Goal: Task Accomplishment & Management: Manage account settings

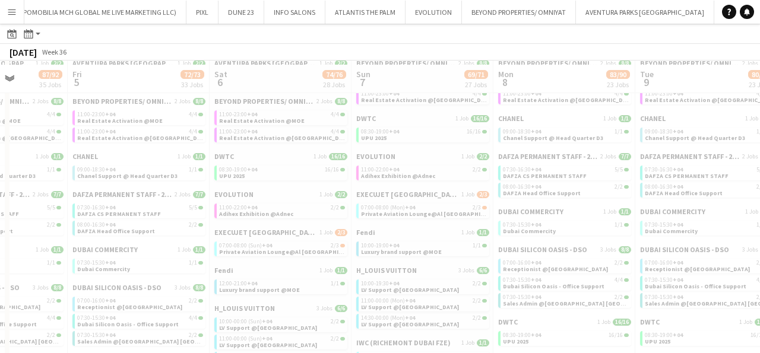
scroll to position [110, 0]
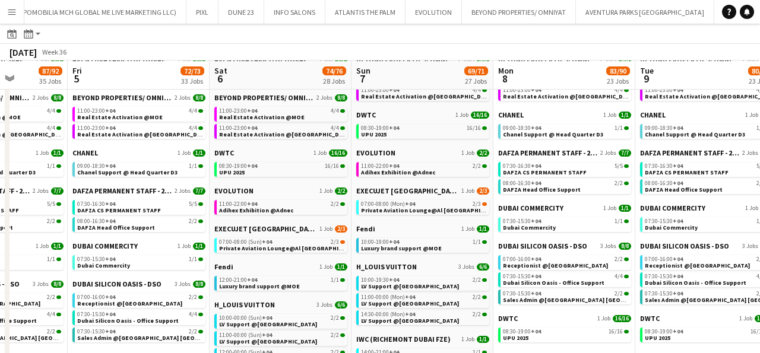
click at [252, 160] on app-calendar-brief-board "DWTC 1 Job 16/16 08:30-19:00 +04 16/16 UPU 2025" at bounding box center [280, 163] width 133 height 29
click at [244, 168] on span "08:30-19:00 +04" at bounding box center [238, 166] width 38 height 6
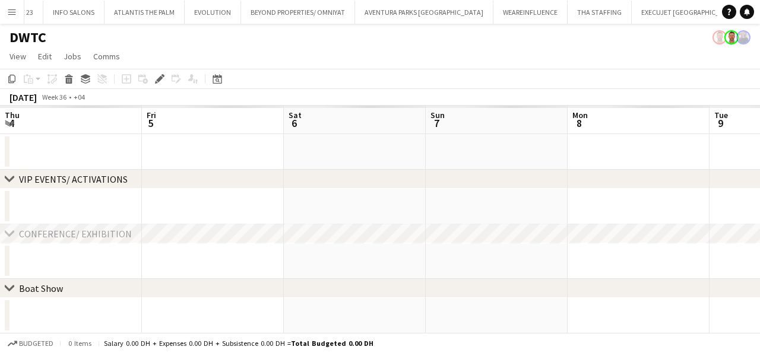
scroll to position [0, 409]
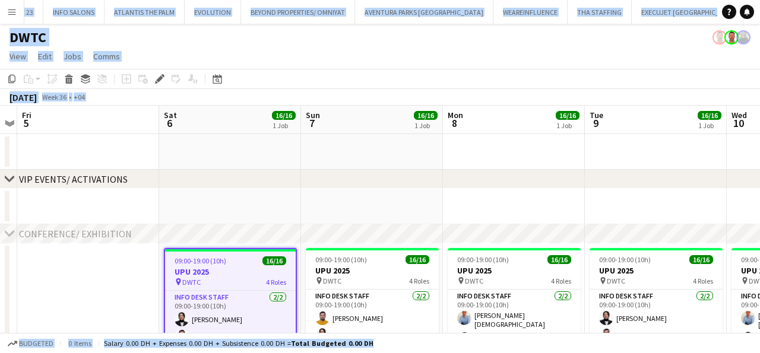
click at [224, 282] on div "pin DWTC 4 Roles" at bounding box center [230, 282] width 131 height 10
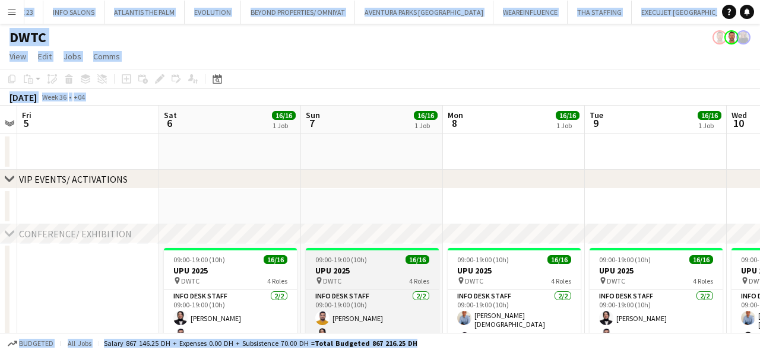
click at [389, 285] on div "pin DWTC 4 Roles" at bounding box center [372, 281] width 133 height 10
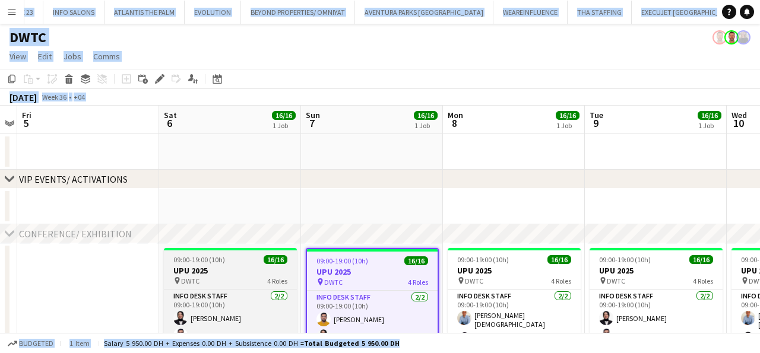
click at [247, 282] on div "pin DWTC 4 Roles" at bounding box center [230, 281] width 133 height 10
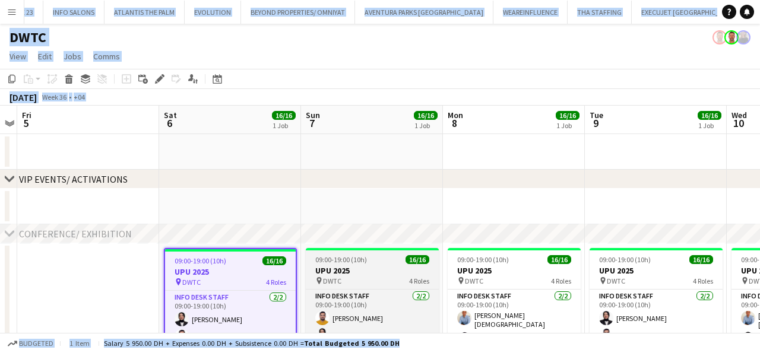
click at [348, 269] on h3 "UPU 2025" at bounding box center [372, 271] width 133 height 11
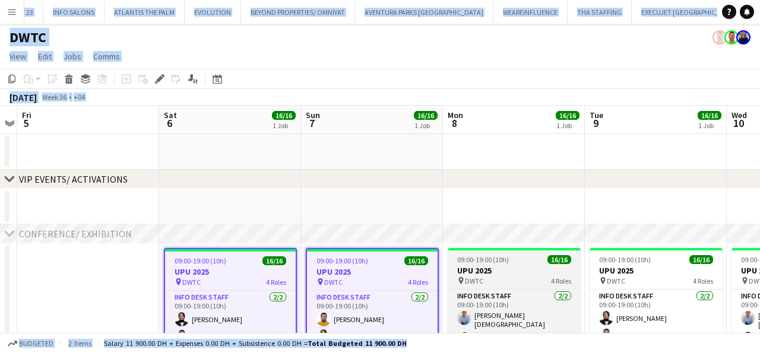
click at [513, 285] on div "pin DWTC 4 Roles" at bounding box center [514, 281] width 133 height 10
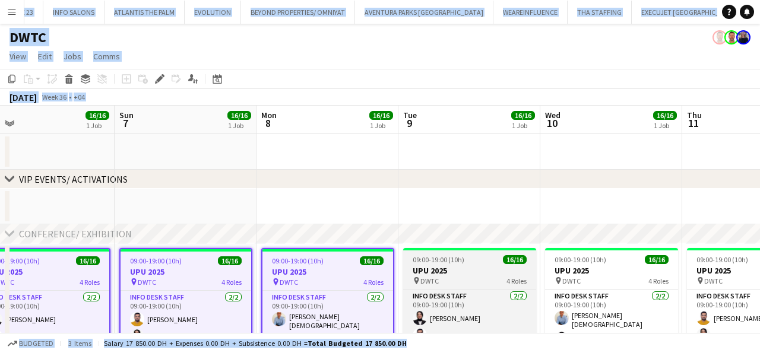
click at [510, 282] on span "4 Roles" at bounding box center [517, 281] width 20 height 9
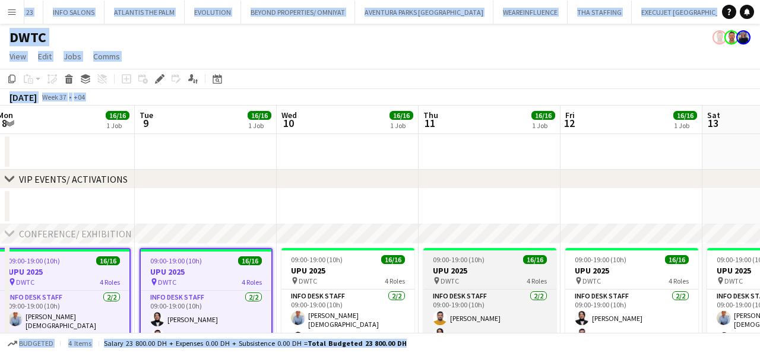
scroll to position [0, 432]
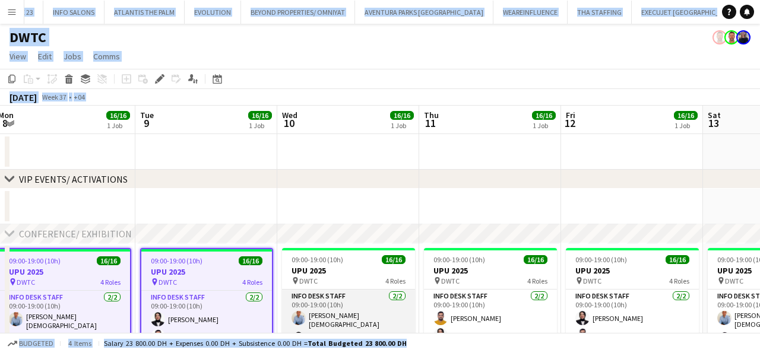
click at [348, 292] on app-card-role "Info desk staff 2/2 09:00-19:00 (10h) Lloyd Christian Gonzalo Fotima Naimova" at bounding box center [348, 320] width 133 height 61
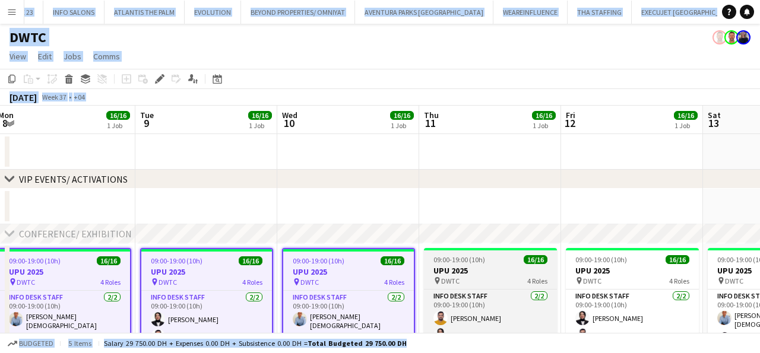
click at [494, 285] on div "pin DWTC 4 Roles" at bounding box center [490, 281] width 133 height 10
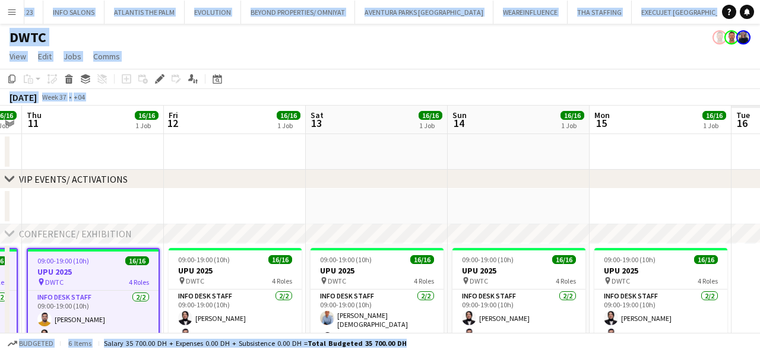
scroll to position [0, 380]
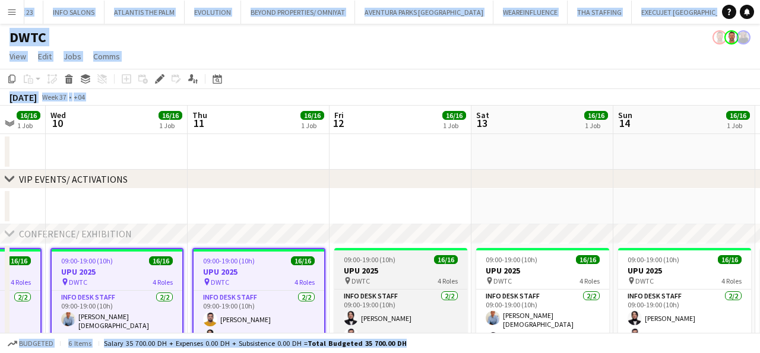
click at [407, 285] on div "pin DWTC 4 Roles" at bounding box center [400, 281] width 133 height 10
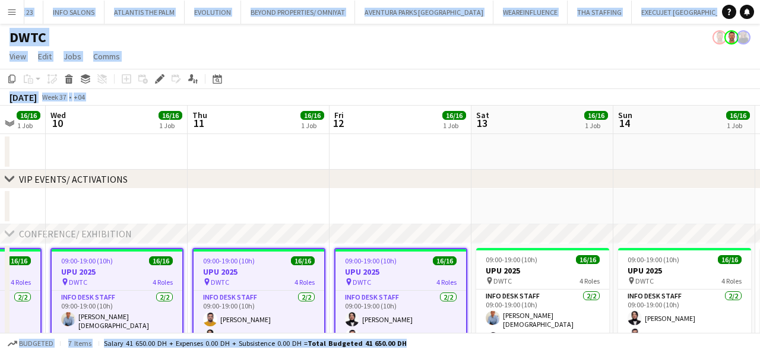
click at [407, 285] on div "pin DWTC 4 Roles" at bounding box center [401, 282] width 131 height 10
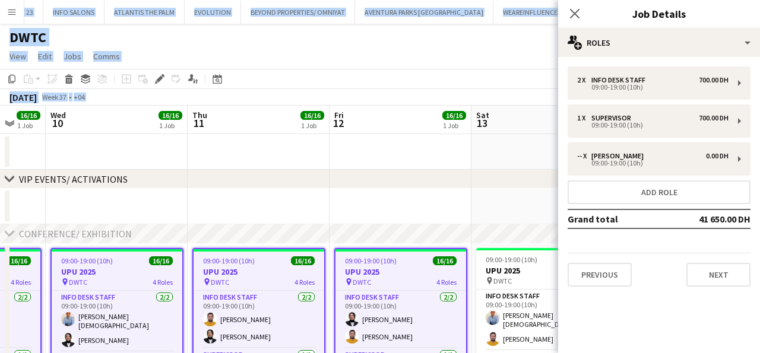
click at [408, 288] on app-job-card "09:00-19:00 (10h) 16/16 UPU 2025 pin DWTC 4 Roles Info desk staff 2/2 09:00-19:…" at bounding box center [400, 336] width 133 height 176
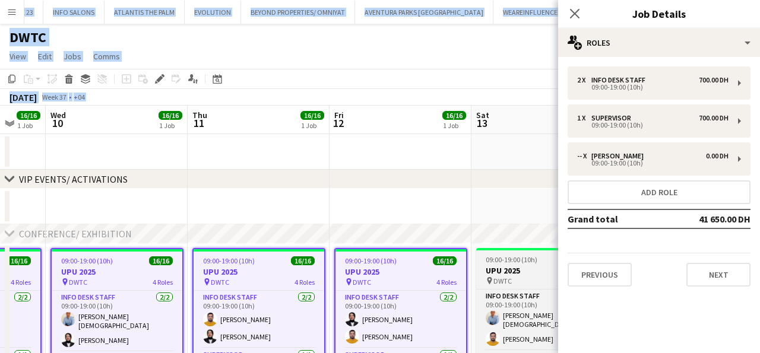
click at [523, 286] on app-job-card "09:00-19:00 (10h) 16/16 UPU 2025 pin DWTC 4 Roles Info desk staff 2/2 09:00-19:…" at bounding box center [542, 336] width 133 height 176
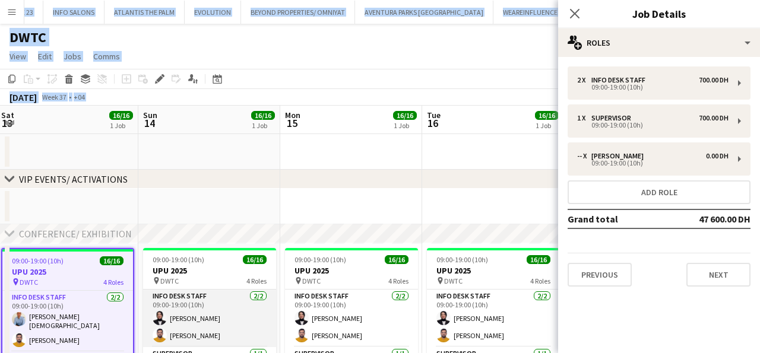
click at [205, 303] on app-card-role "Info desk staff 2/2 09:00-19:00 (10h) Fotima Naimova Adeel Ahmad" at bounding box center [209, 319] width 133 height 58
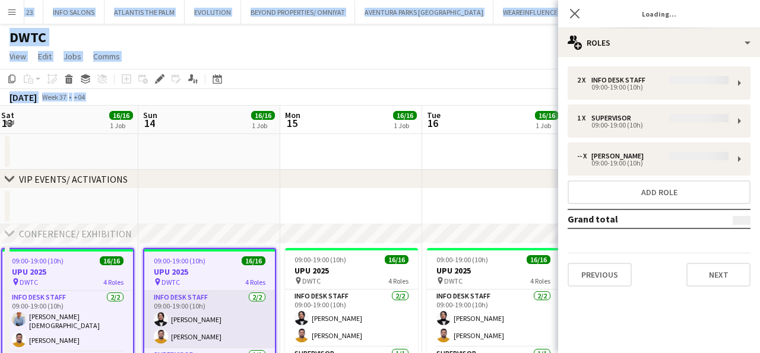
scroll to position [0, 430]
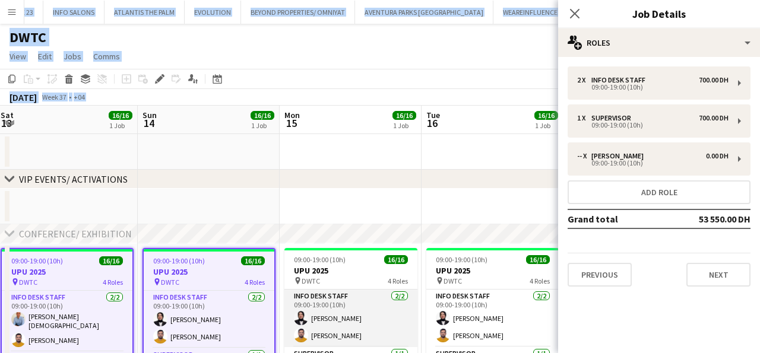
click at [353, 295] on app-card-role "Info desk staff 2/2 09:00-19:00 (10h) Fotima Naimova Adeel Ahmad" at bounding box center [351, 319] width 133 height 58
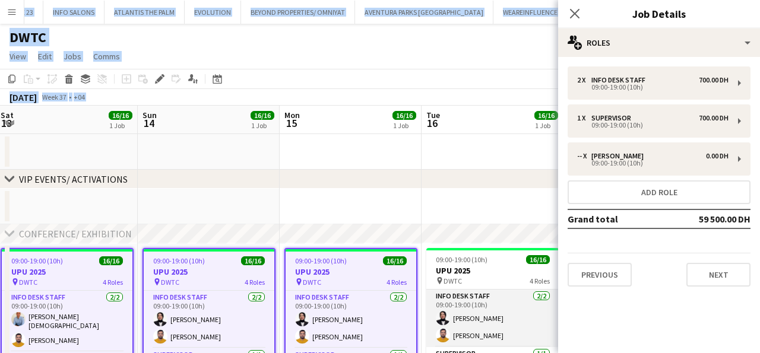
click at [498, 297] on app-card-role "Info desk staff 2/2 09:00-19:00 (10h) Fotima Naimova Adeel Ahmad" at bounding box center [493, 319] width 133 height 58
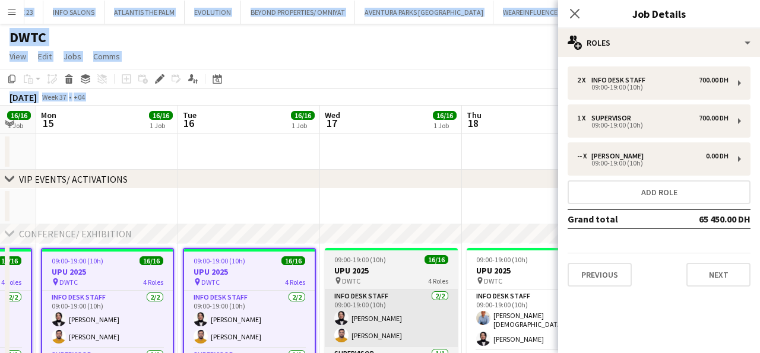
scroll to position [0, 393]
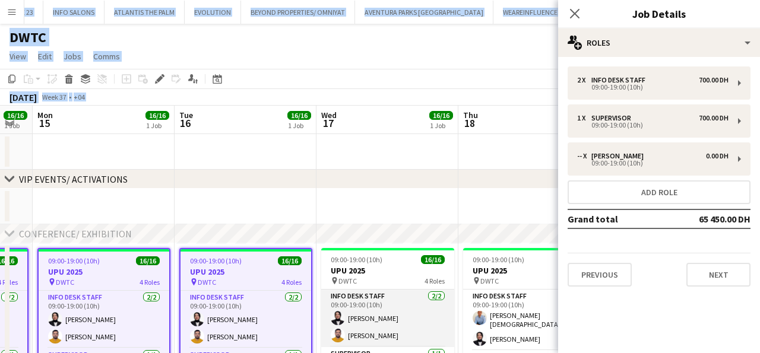
click at [380, 320] on app-card-role "Info desk staff 2/2 09:00-19:00 (10h) Fotima Naimova Adeel Ahmad" at bounding box center [387, 319] width 133 height 58
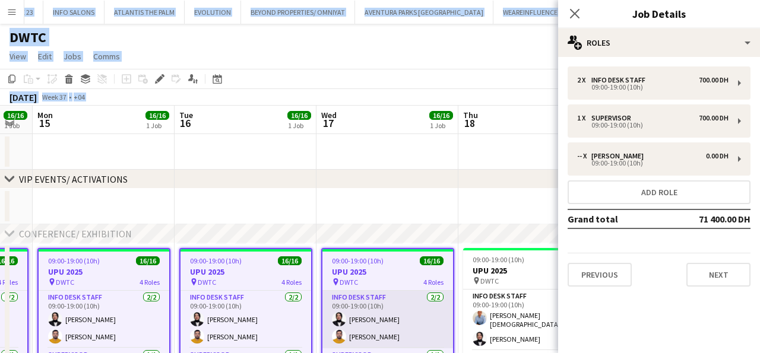
scroll to position [1, 0]
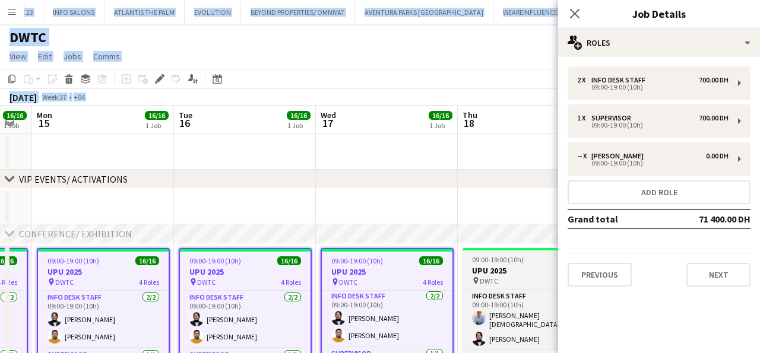
click at [530, 289] on div "Info desk staff 2/2 09:00-19:00 (10h) Lloyd Christian Gonzalo Fotima Naimova Su…" at bounding box center [529, 356] width 133 height 135
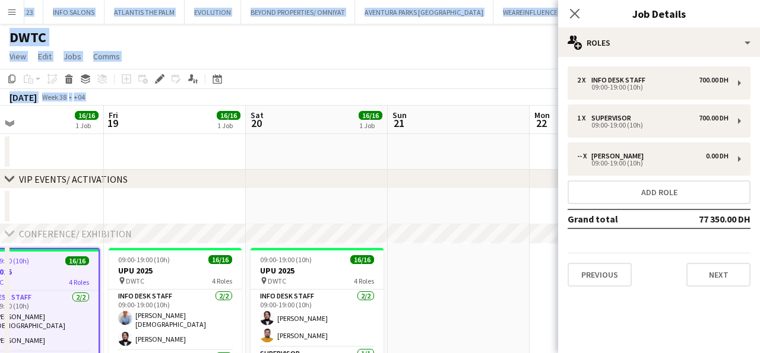
scroll to position [0, 460]
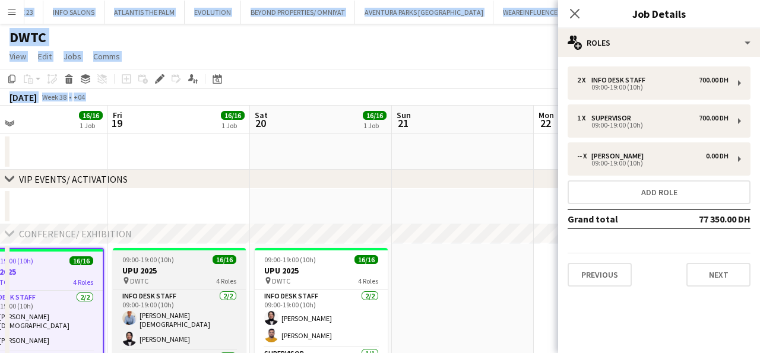
click at [158, 270] on h3 "UPU 2025" at bounding box center [179, 271] width 133 height 11
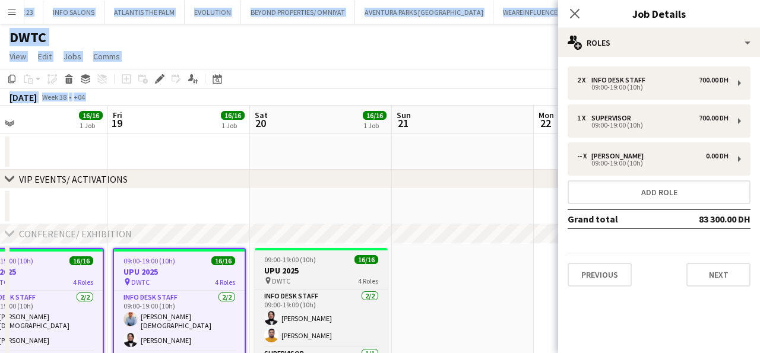
click at [290, 273] on h3 "UPU 2025" at bounding box center [321, 271] width 133 height 11
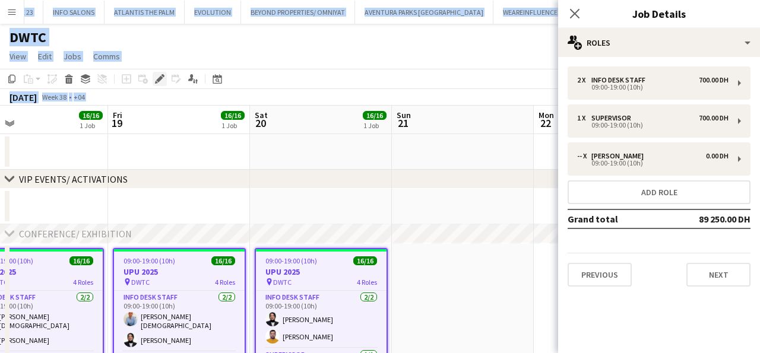
click at [158, 78] on icon "Edit" at bounding box center [160, 79] width 10 height 10
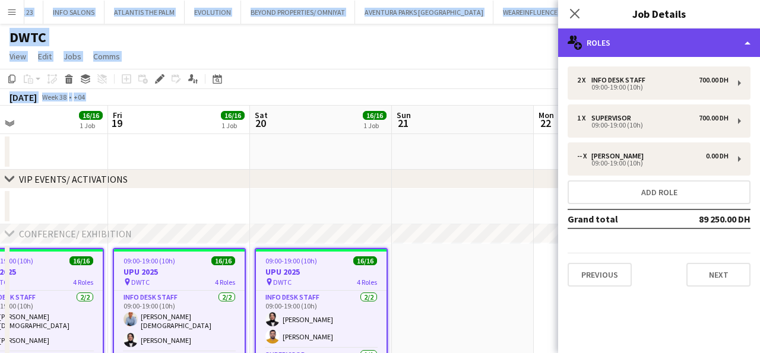
click at [626, 43] on div "multiple-users-add Roles" at bounding box center [659, 43] width 202 height 29
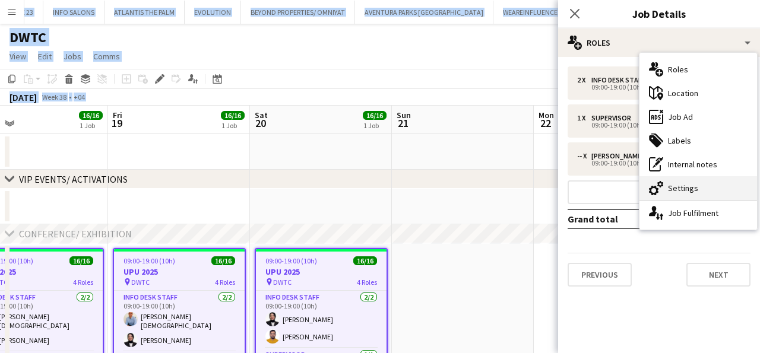
click at [679, 188] on div "cog-double-3 Settings" at bounding box center [699, 188] width 118 height 24
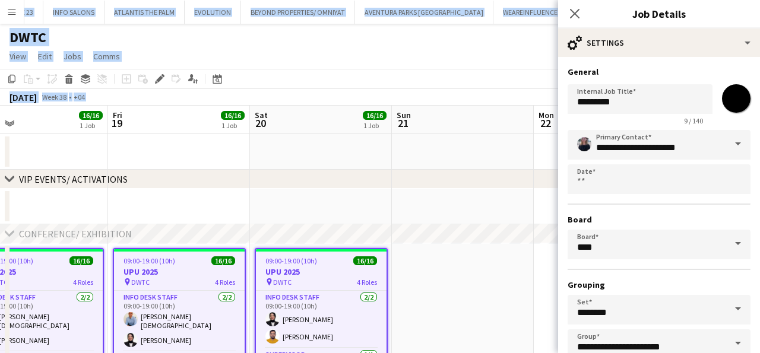
click at [740, 98] on input "*******" at bounding box center [736, 98] width 43 height 43
type input "*******"
click at [734, 100] on input "*******" at bounding box center [736, 98] width 43 height 43
click at [599, 150] on input "**********" at bounding box center [659, 145] width 183 height 30
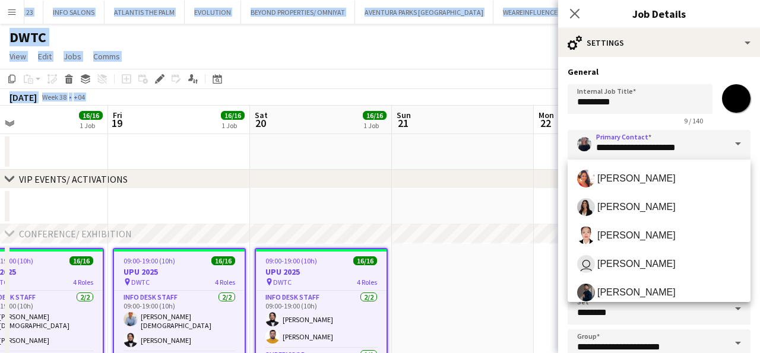
click at [738, 142] on span at bounding box center [738, 144] width 25 height 29
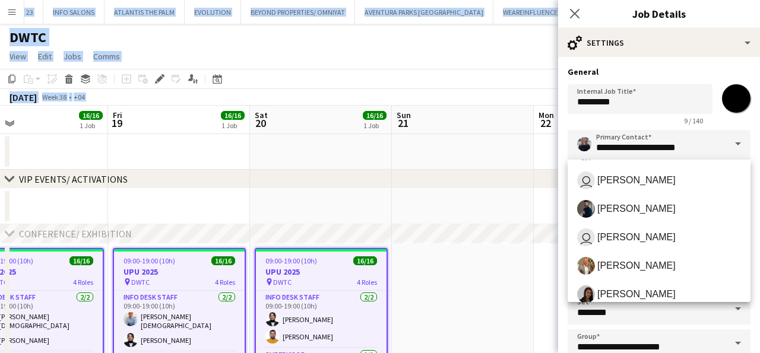
scroll to position [86, 0]
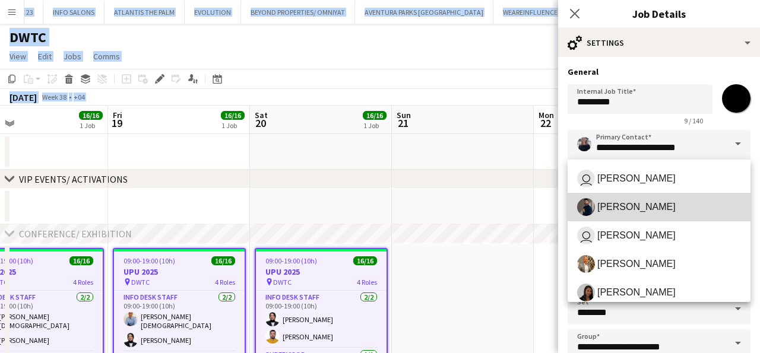
click at [649, 208] on span "Mohamed Arafa" at bounding box center [637, 206] width 78 height 11
type input "**********"
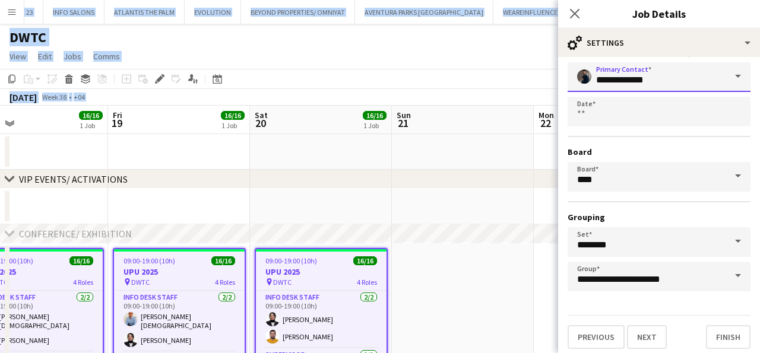
scroll to position [73, 0]
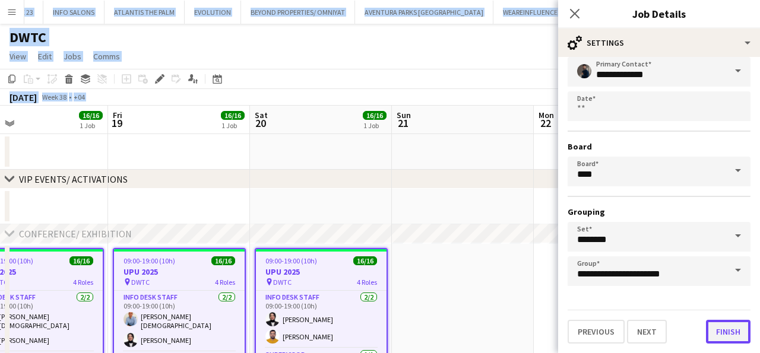
click at [721, 336] on button "Finish" at bounding box center [728, 332] width 45 height 24
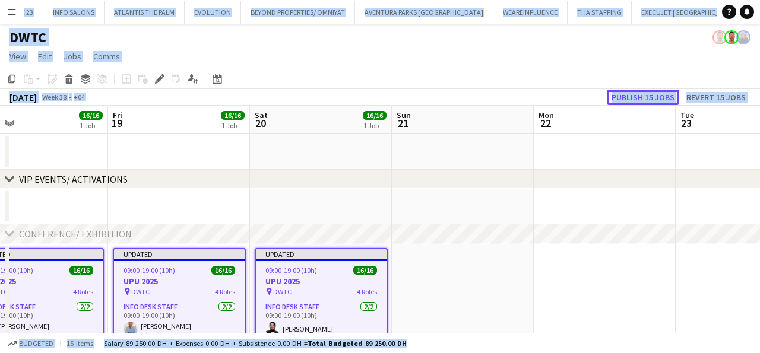
click at [637, 97] on button "Publish 15 jobs" at bounding box center [643, 97] width 72 height 15
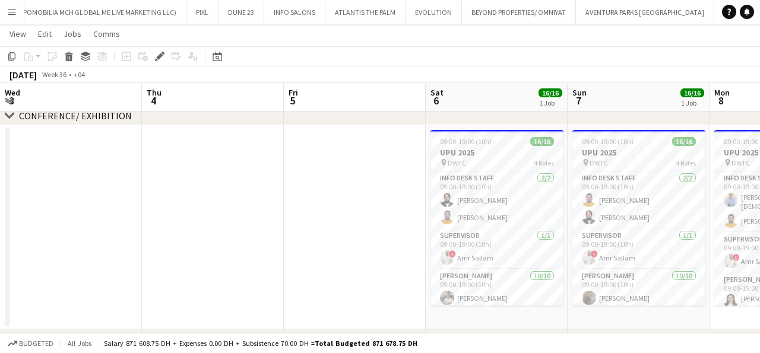
scroll to position [0, 372]
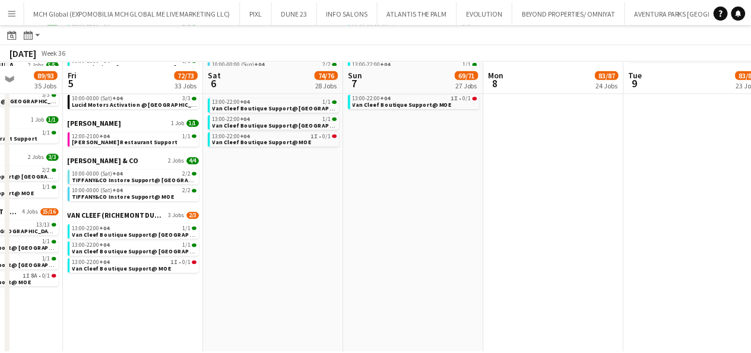
scroll to position [808, 0]
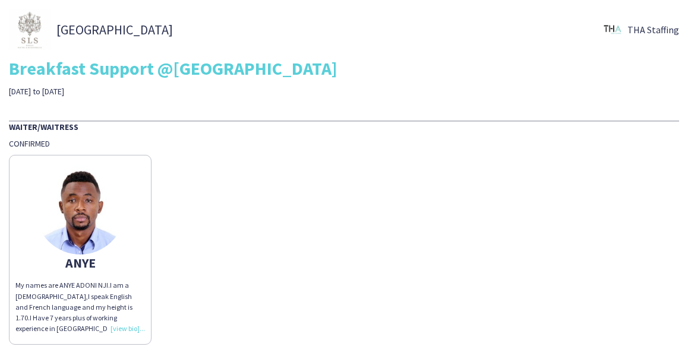
scroll to position [5, 0]
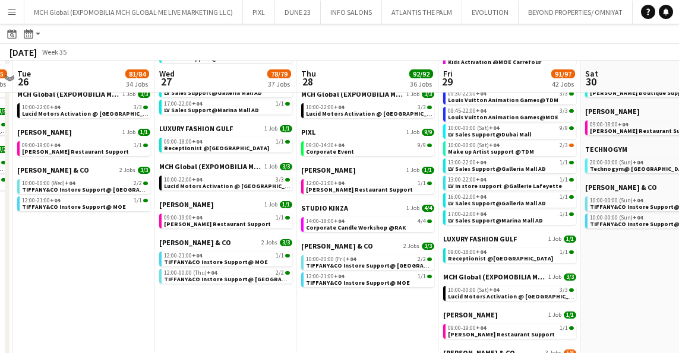
scroll to position [823, 0]
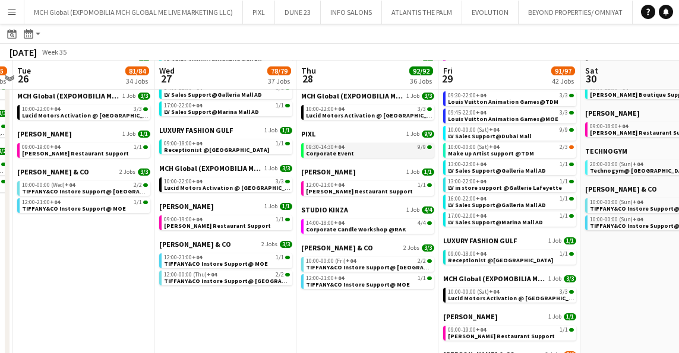
click at [336, 147] on span "+04" at bounding box center [339, 147] width 10 height 8
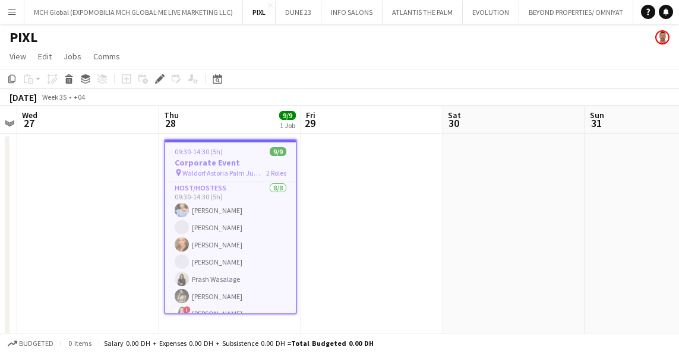
scroll to position [5, 0]
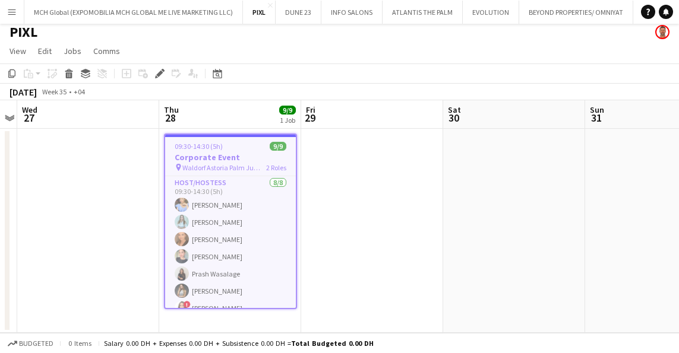
click at [380, 245] on app-date-cell at bounding box center [372, 231] width 142 height 204
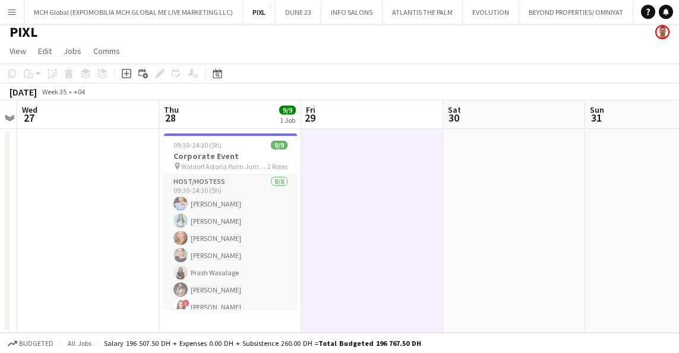
click at [246, 191] on app-card-role "Host/Hostess [DATE] 09:30-14:30 (5h) [PERSON_NAME] [PERSON_NAME] [PERSON_NAME] …" at bounding box center [230, 255] width 133 height 161
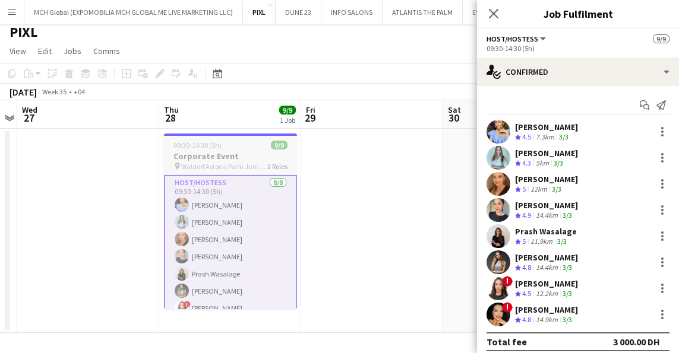
click at [219, 159] on h3 "Corporate Event" at bounding box center [230, 156] width 133 height 11
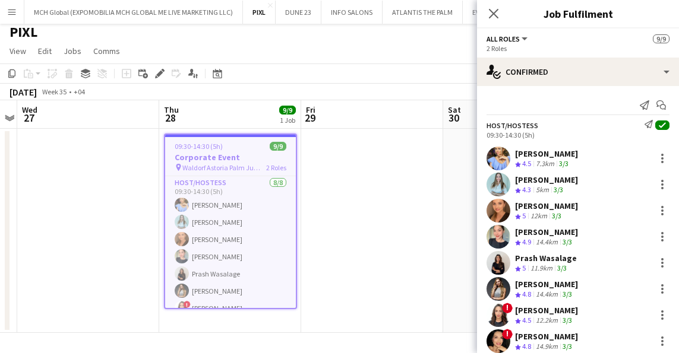
click at [503, 42] on span "All roles" at bounding box center [503, 38] width 33 height 9
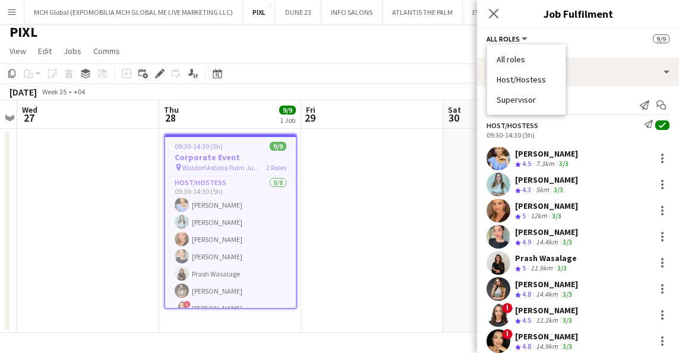
click at [508, 61] on li "All roles" at bounding box center [526, 59] width 59 height 11
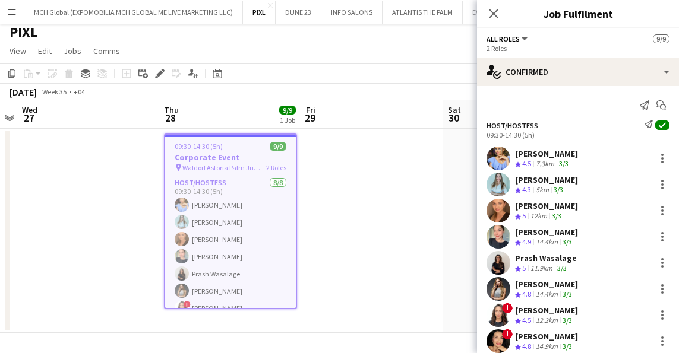
click at [523, 36] on button "All roles" at bounding box center [508, 38] width 43 height 9
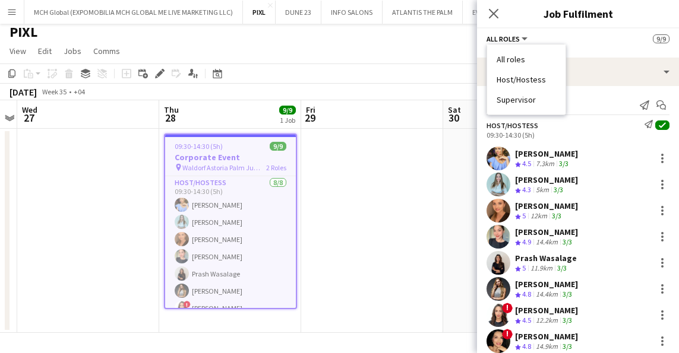
click at [593, 36] on div "All roles All roles Host/Hostess Supervisor 9/9" at bounding box center [578, 38] width 183 height 11
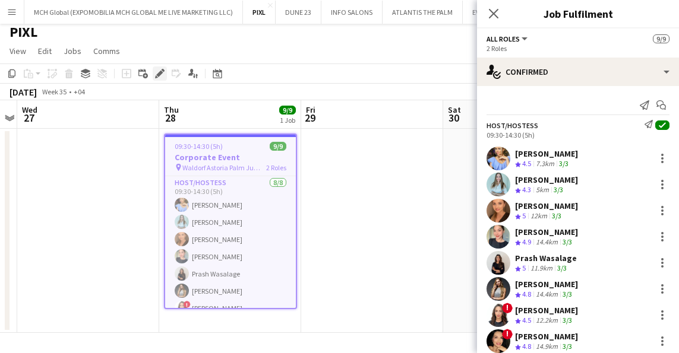
click at [160, 71] on icon at bounding box center [159, 74] width 7 height 7
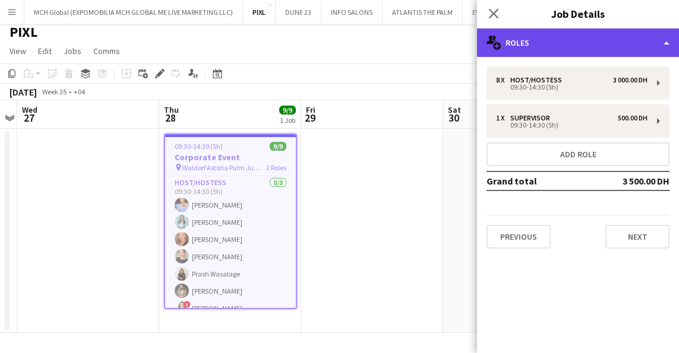
click at [517, 44] on div "multiple-users-add Roles" at bounding box center [578, 43] width 202 height 29
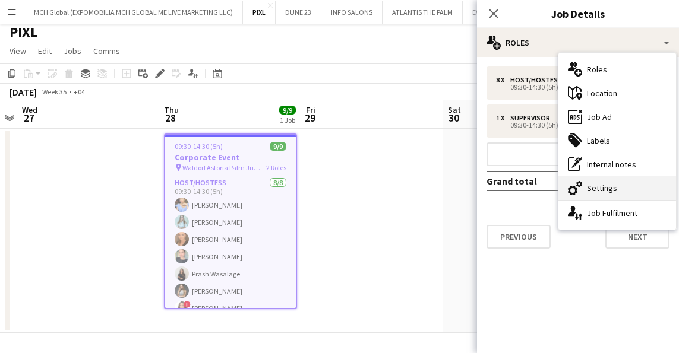
click at [598, 188] on div "cog-double-3 Settings" at bounding box center [617, 188] width 118 height 24
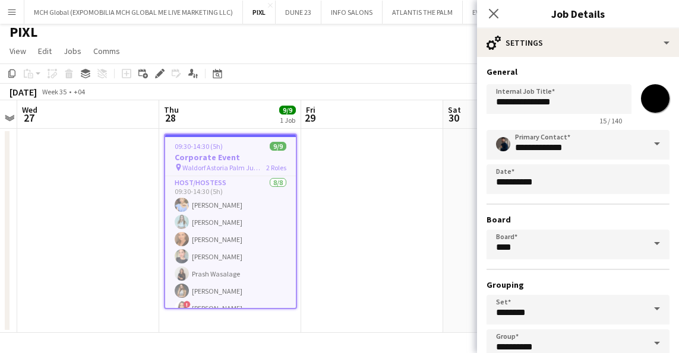
click at [331, 45] on app-page-menu "View Day view expanded Day view collapsed Month view Date picker Jump to today …" at bounding box center [339, 52] width 679 height 23
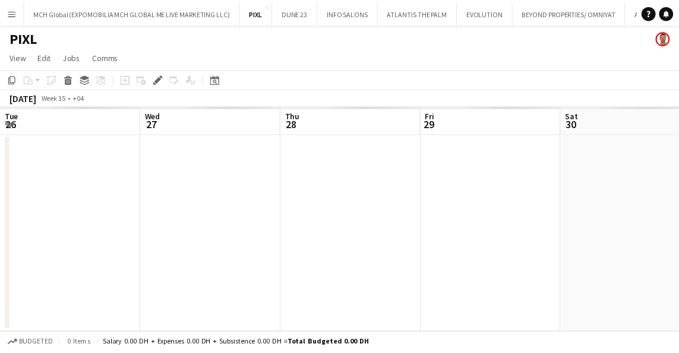
scroll to position [0, 409]
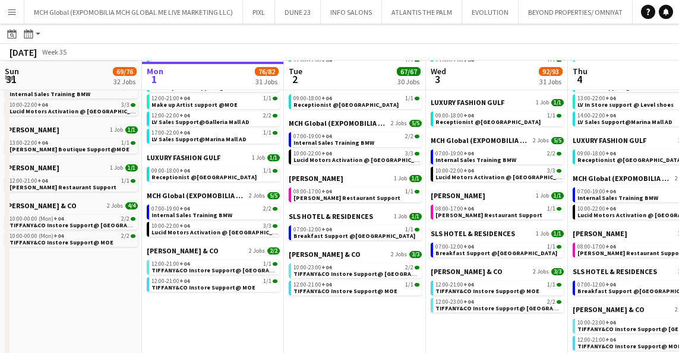
scroll to position [693, 0]
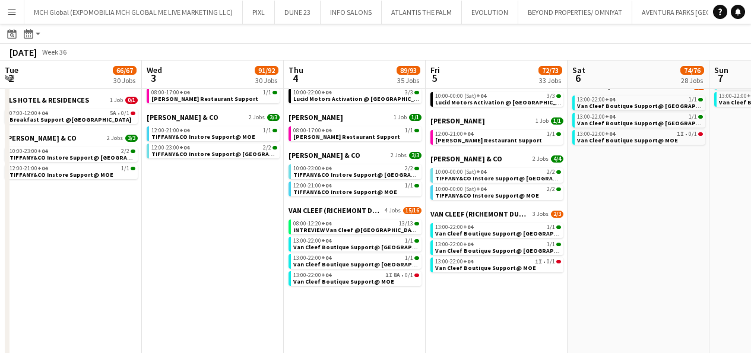
scroll to position [0, 362]
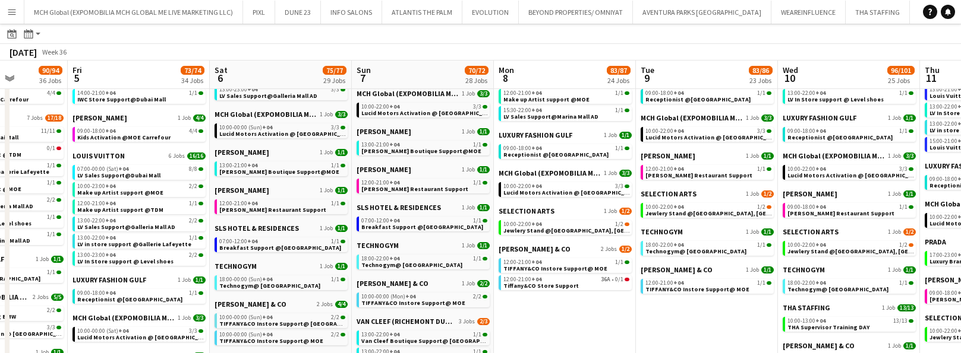
scroll to position [578, 0]
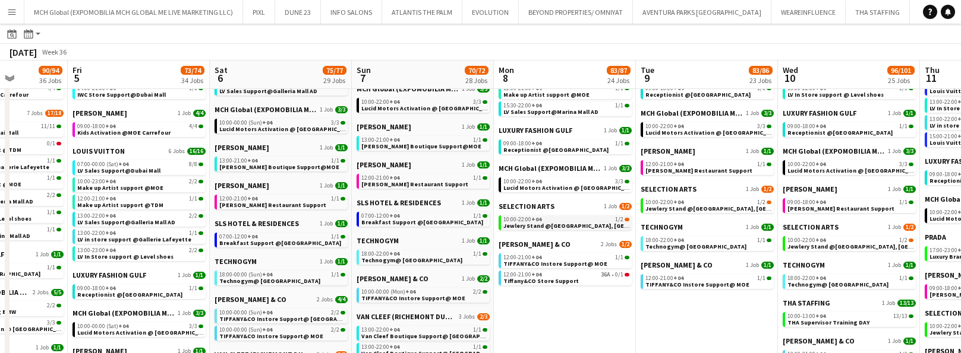
click at [373, 221] on div "10:00-22:00 +04 1/2" at bounding box center [566, 220] width 126 height 6
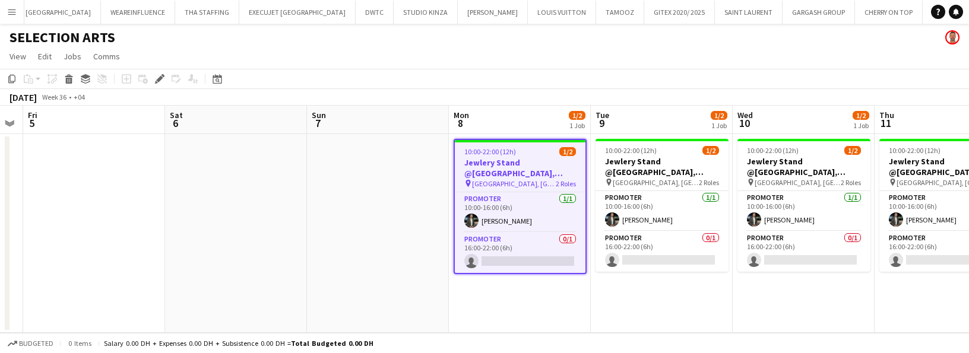
scroll to position [0, 258]
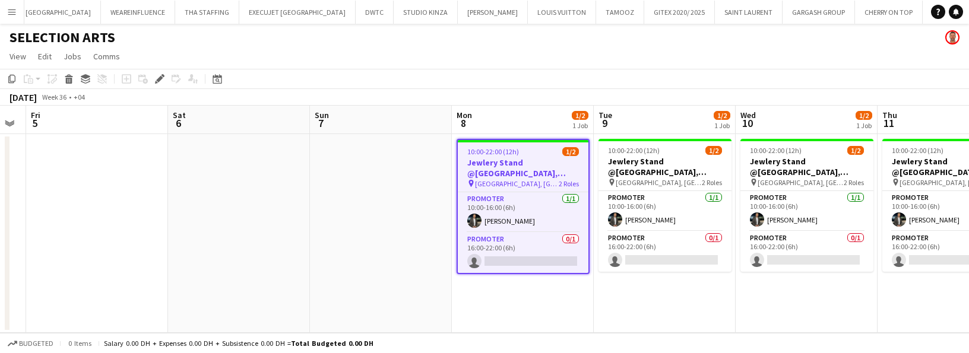
click at [13, 8] on app-icon "Menu" at bounding box center [12, 12] width 10 height 10
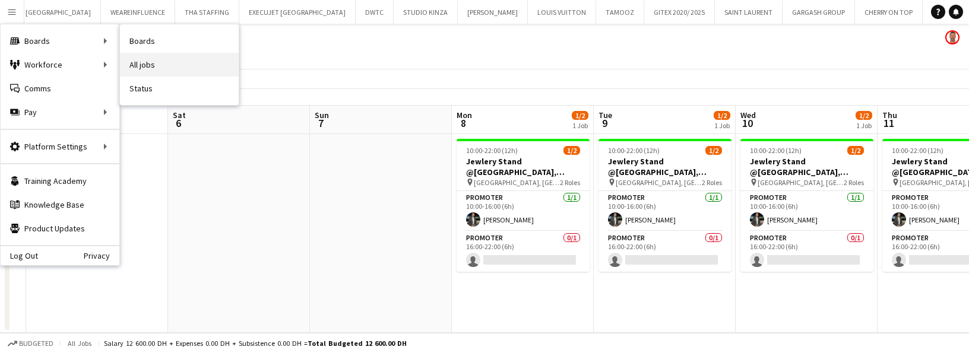
click at [145, 65] on link "All jobs" at bounding box center [179, 65] width 119 height 24
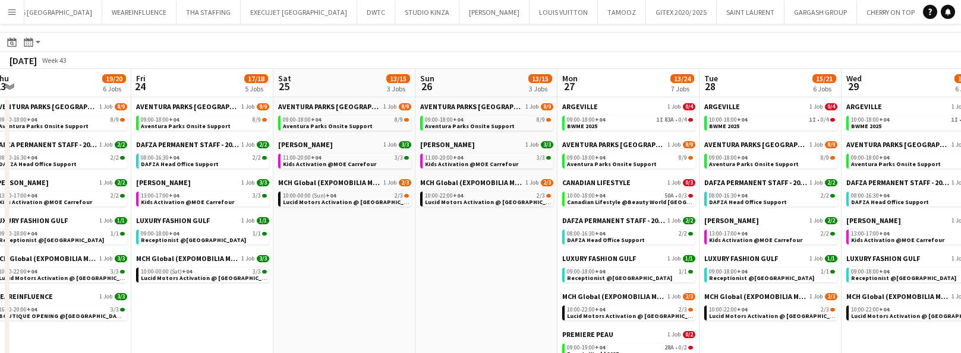
scroll to position [26, 0]
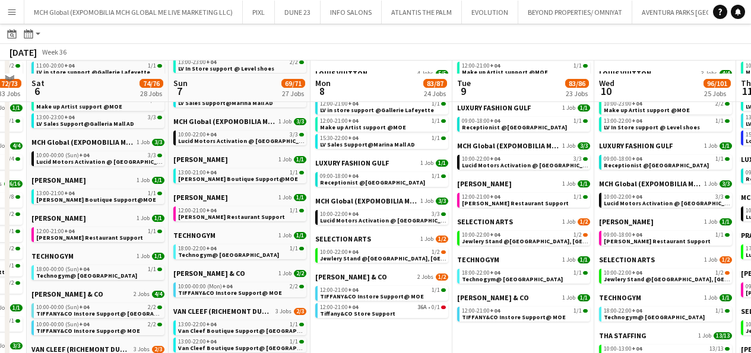
scroll to position [559, 0]
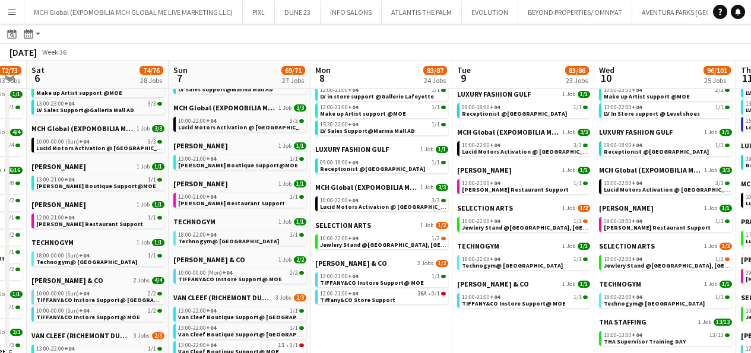
click at [340, 233] on app-calendar-brief-board "SELECTION ARTS 1 Job 1/2 10:00-22:00 +04 1/2 Jewlery Stand @Galleria Mall, Abu …" at bounding box center [381, 235] width 133 height 29
click at [352, 245] on span "Jewlery Stand @[GEOGRAPHIC_DATA], [GEOGRAPHIC_DATA]" at bounding box center [405, 245] width 170 height 8
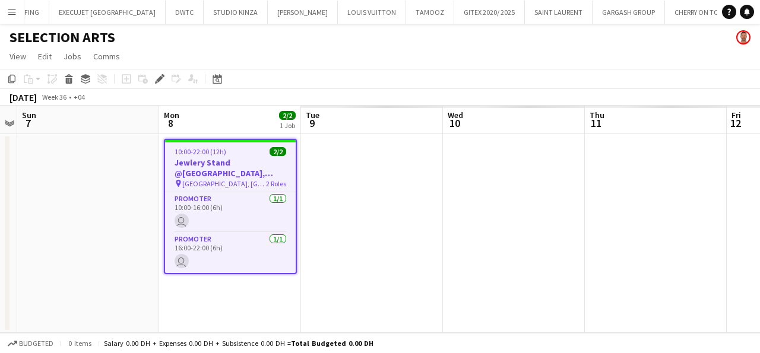
scroll to position [0, 864]
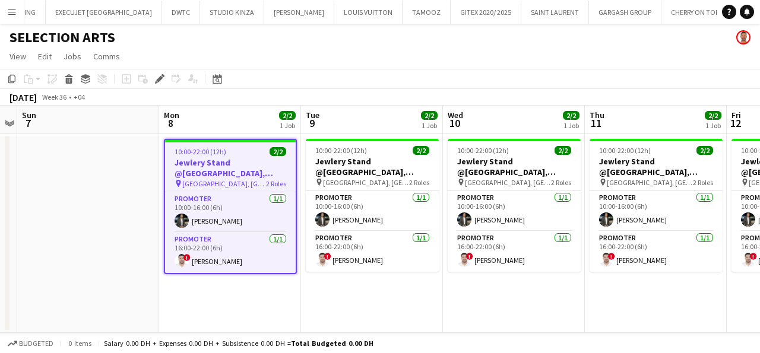
click at [281, 153] on span "2/2" at bounding box center [278, 151] width 17 height 9
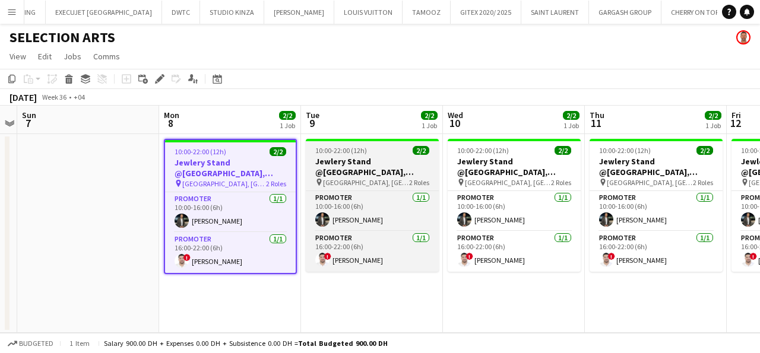
click at [352, 181] on span "[GEOGRAPHIC_DATA], [GEOGRAPHIC_DATA]" at bounding box center [366, 182] width 86 height 9
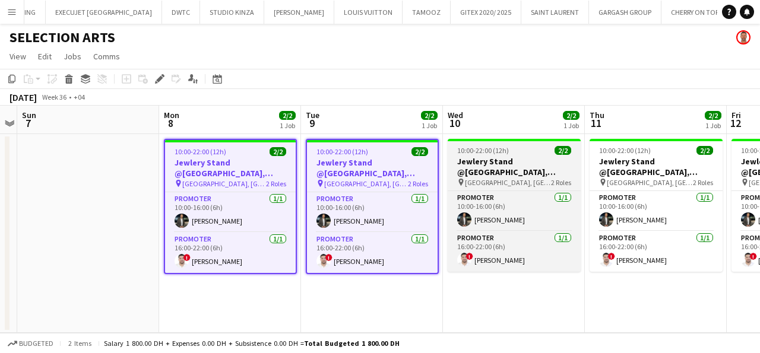
click at [482, 182] on span "[GEOGRAPHIC_DATA], [GEOGRAPHIC_DATA]" at bounding box center [508, 182] width 86 height 9
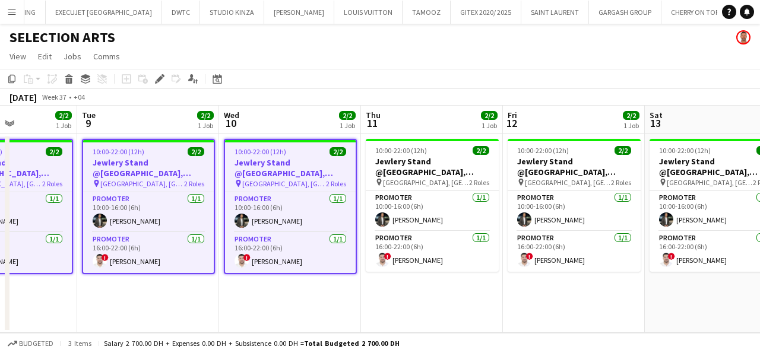
scroll to position [0, 360]
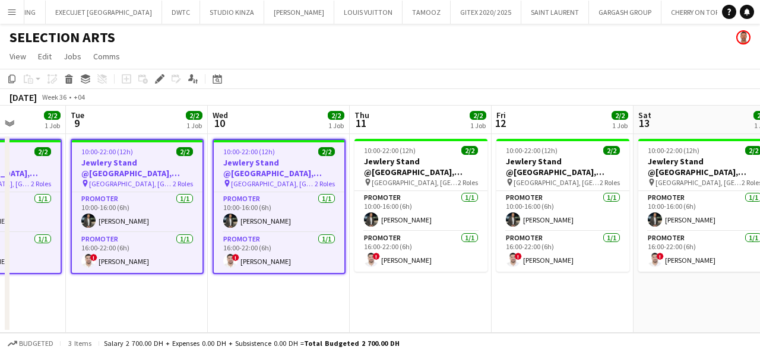
click at [482, 182] on div "pin Galleria Mall, Abu Dhabi 2 Roles" at bounding box center [421, 183] width 133 height 10
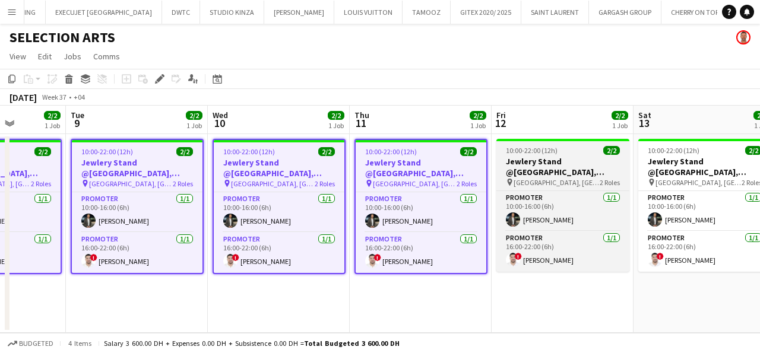
click at [551, 165] on h3 "Jewlery Stand @[GEOGRAPHIC_DATA], [GEOGRAPHIC_DATA]" at bounding box center [563, 166] width 133 height 21
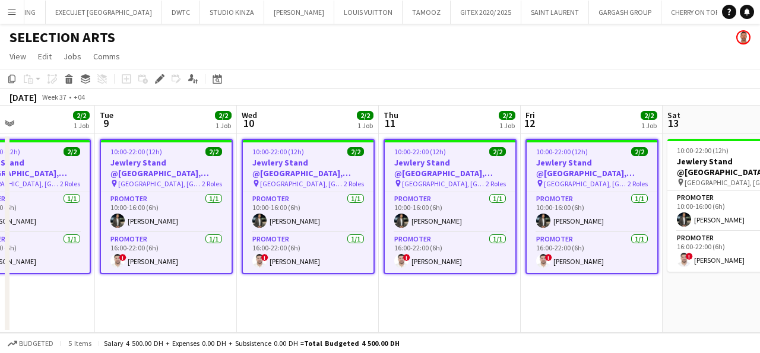
scroll to position [0, 408]
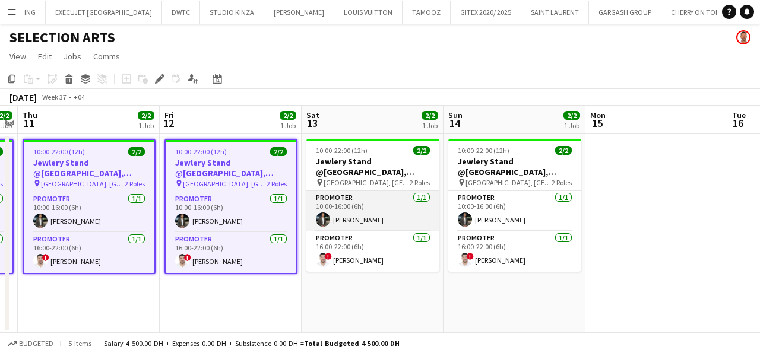
click at [386, 196] on app-card-role "Promoter 1/1 10:00-16:00 (6h) Mohamad Tlayge" at bounding box center [373, 211] width 133 height 40
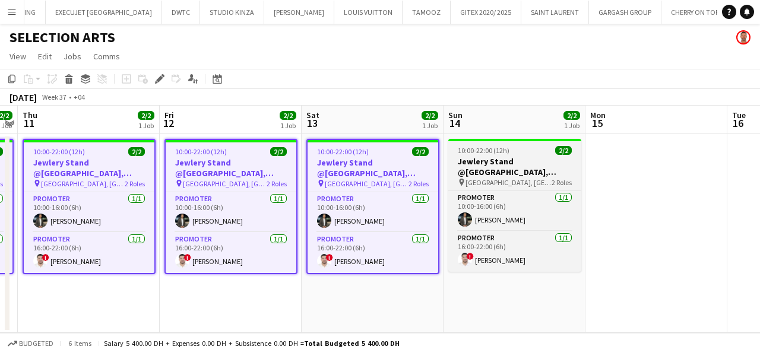
click at [482, 188] on app-job-card "10:00-22:00 (12h) 2/2 Jewlery Stand @Galleria Mall, Abu Dhabi pin Galleria Mall…" at bounding box center [515, 205] width 133 height 133
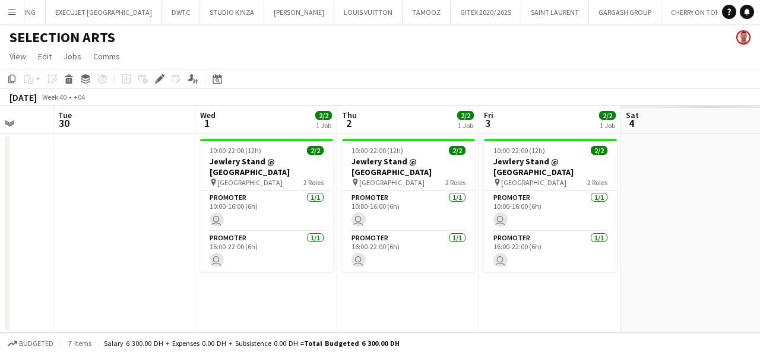
scroll to position [0, 432]
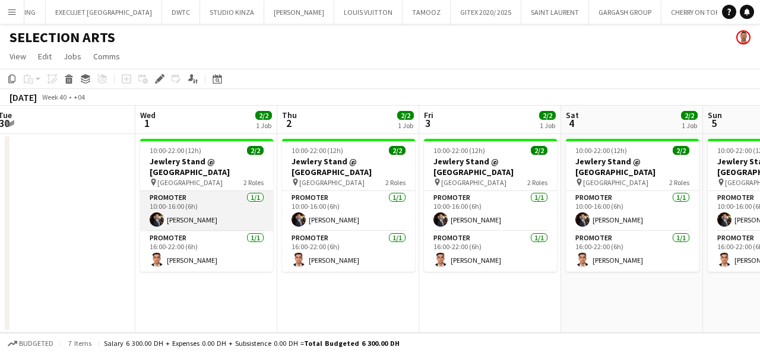
click at [211, 203] on app-card-role "Promoter 1/1 10:00-16:00 (6h) mohamed sabri" at bounding box center [206, 211] width 133 height 40
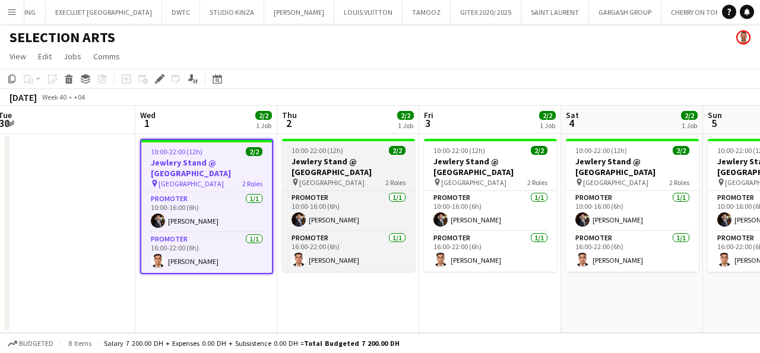
click at [353, 191] on div "Promoter 1/1 10:00-16:00 (6h) mohamed sabri Promoter 1/1 16:00-22:00 (6h) Hicha…" at bounding box center [348, 231] width 133 height 81
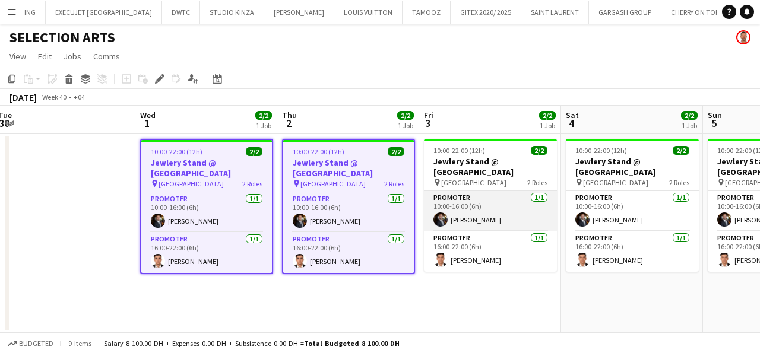
click at [470, 199] on app-card-role "Promoter 1/1 10:00-16:00 (6h) mohamed sabri" at bounding box center [490, 211] width 133 height 40
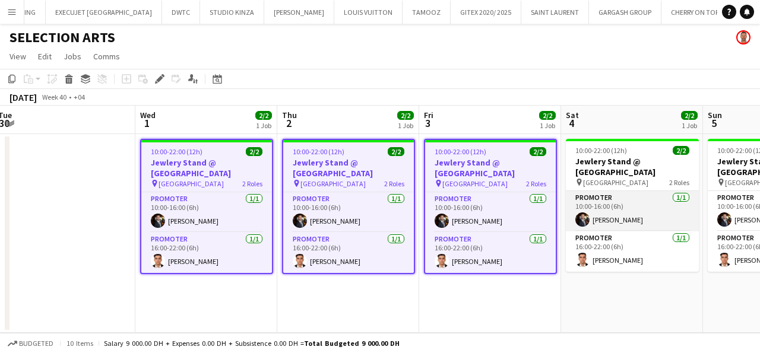
click at [620, 207] on app-card-role "Promoter 1/1 10:00-16:00 (6h) mohamed sabri" at bounding box center [632, 211] width 133 height 40
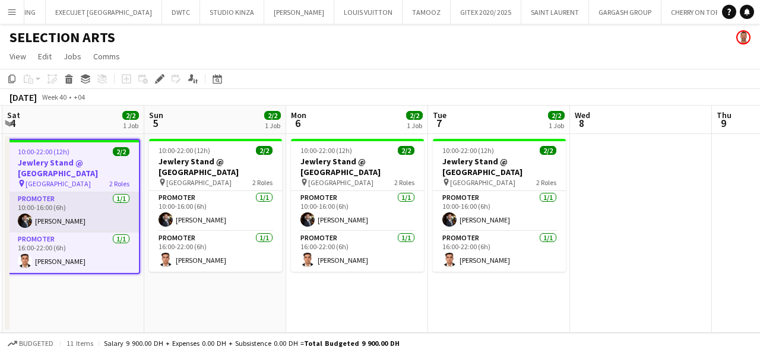
scroll to position [0, 413]
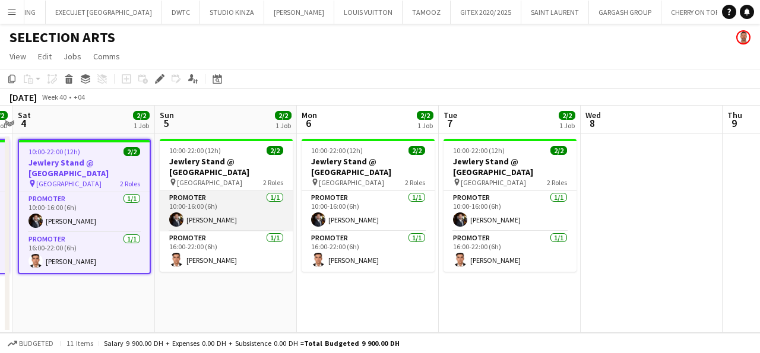
click at [217, 210] on app-card-role "Promoter 1/1 10:00-16:00 (6h) mohamed sabri" at bounding box center [226, 211] width 133 height 40
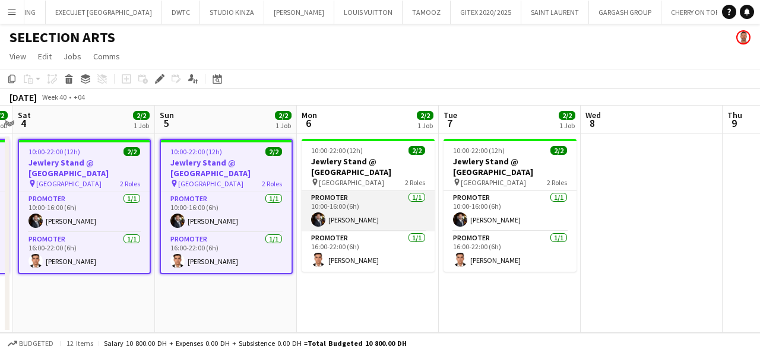
click at [352, 209] on app-card-role "Promoter 1/1 10:00-16:00 (6h) mohamed sabri" at bounding box center [368, 211] width 133 height 40
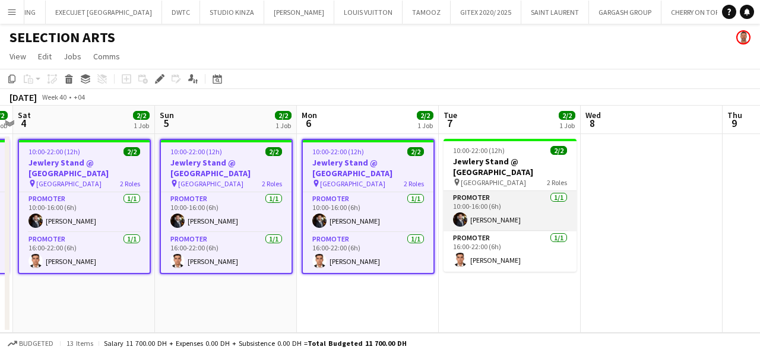
click at [513, 215] on app-card-role "Promoter 1/1 10:00-16:00 (6h) mohamed sabri" at bounding box center [510, 211] width 133 height 40
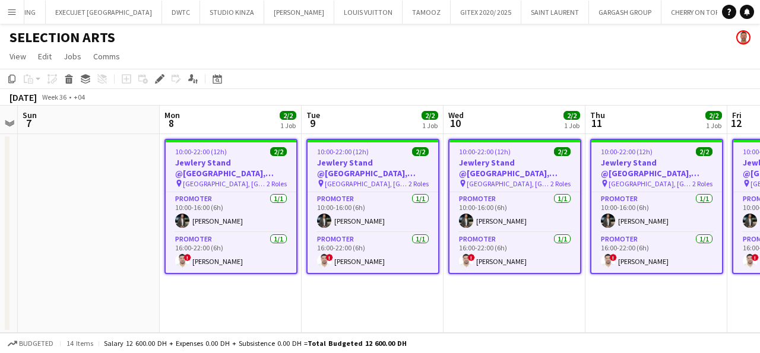
scroll to position [0, 375]
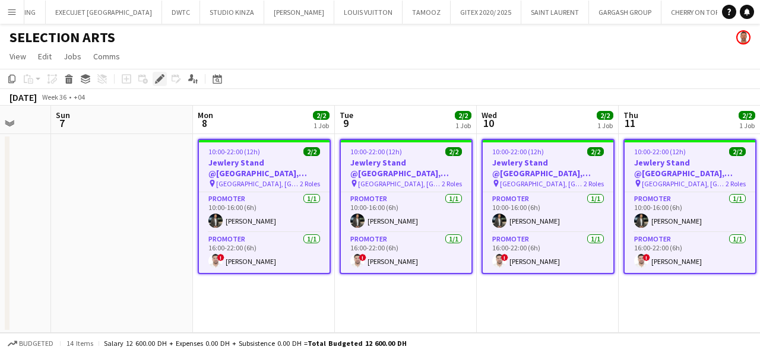
click at [158, 80] on icon at bounding box center [159, 79] width 7 height 7
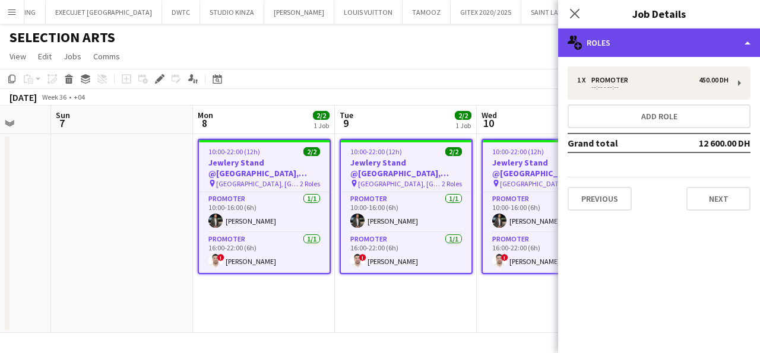
click at [662, 44] on div "multiple-users-add Roles" at bounding box center [659, 43] width 202 height 29
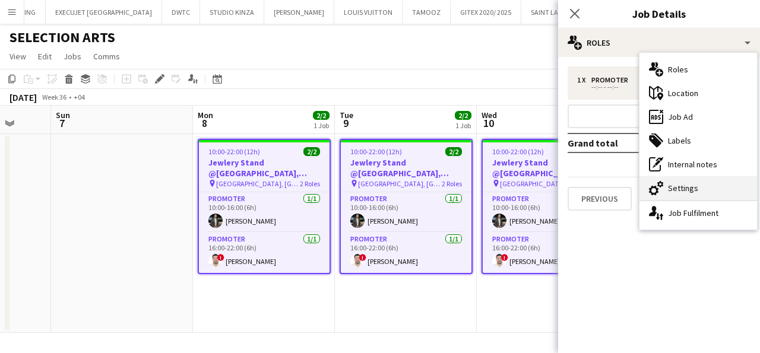
click at [684, 187] on div "cog-double-3 Settings" at bounding box center [699, 188] width 118 height 24
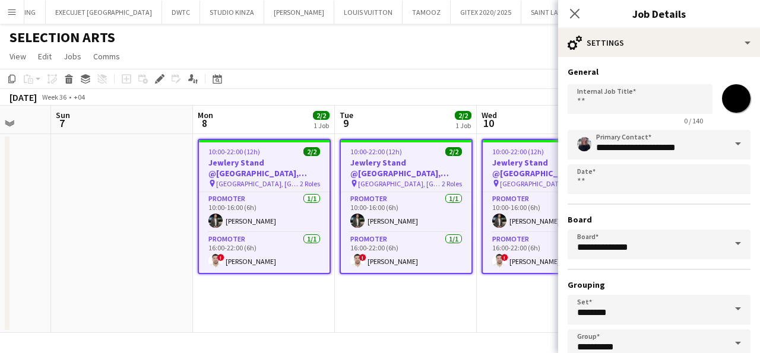
click at [728, 100] on input "*******" at bounding box center [736, 98] width 43 height 43
type input "*******"
click at [587, 146] on app-user-avatar at bounding box center [584, 144] width 14 height 14
click at [729, 140] on span at bounding box center [738, 144] width 25 height 29
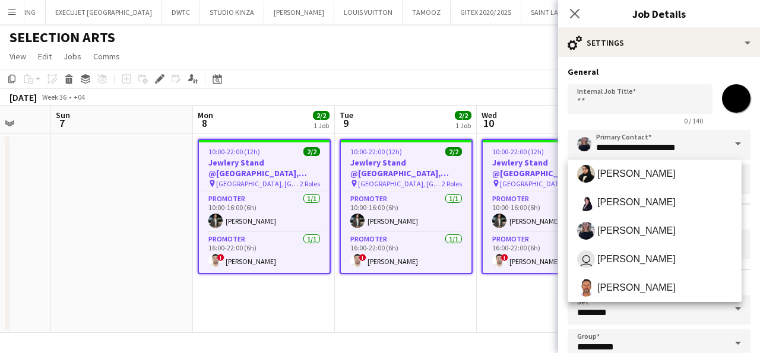
scroll to position [263, 0]
click at [619, 273] on mat-option "David O Connor" at bounding box center [655, 286] width 174 height 29
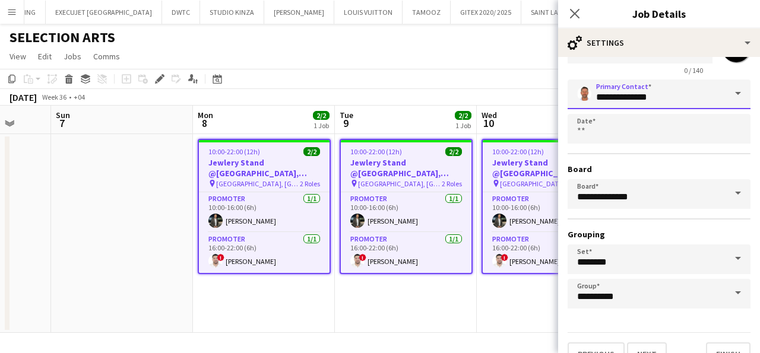
scroll to position [73, 0]
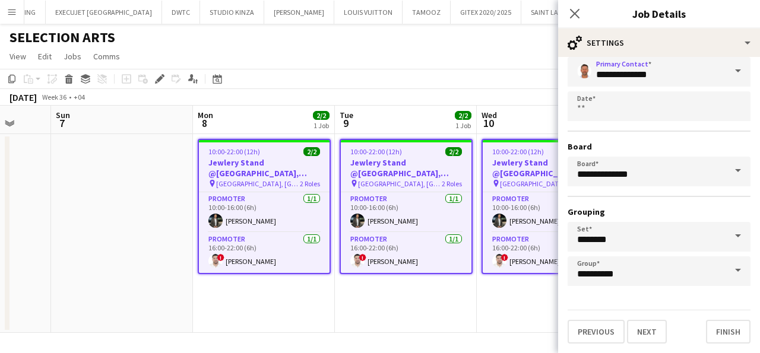
click at [730, 68] on span at bounding box center [738, 71] width 25 height 29
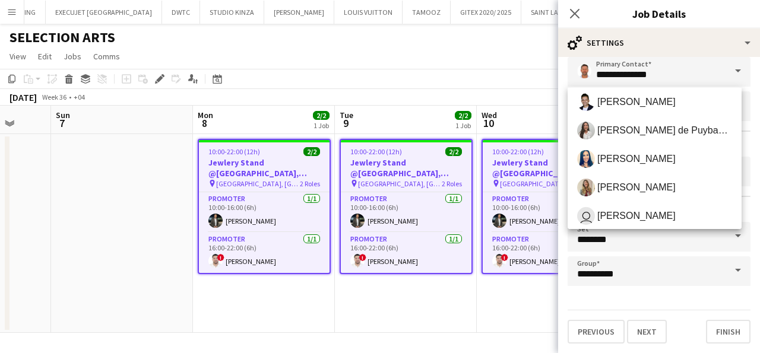
scroll to position [399, 0]
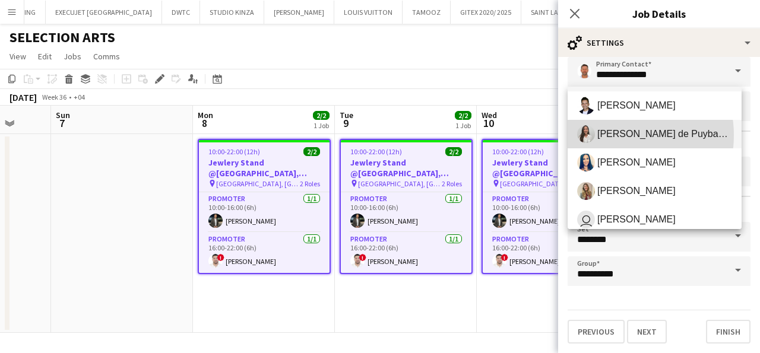
click at [616, 135] on span "Ines de Puybaudet" at bounding box center [665, 133] width 135 height 11
type input "**********"
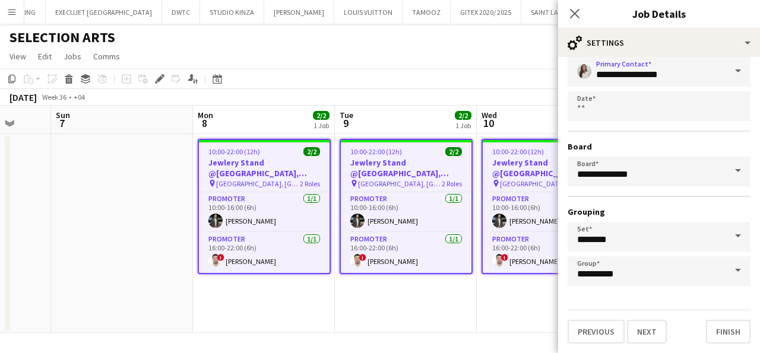
click at [729, 70] on span at bounding box center [738, 71] width 25 height 29
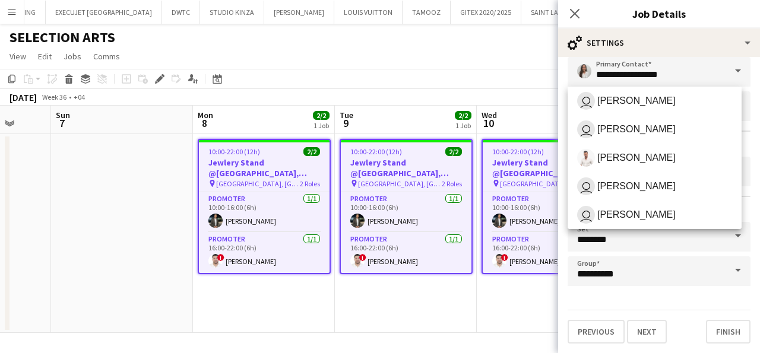
scroll to position [551, 0]
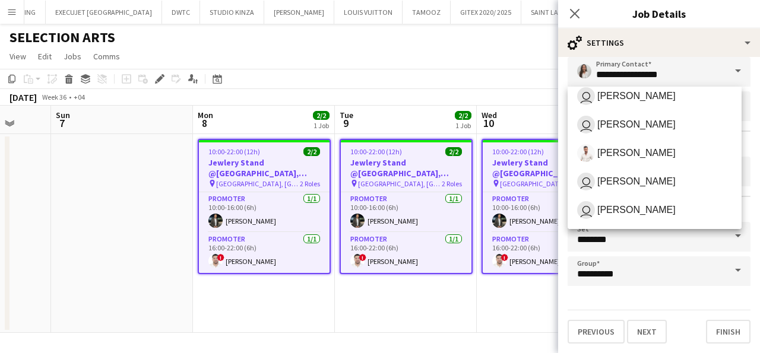
click at [397, 62] on app-page-menu "View Day view expanded Day view collapsed Month view Date picker Jump to today …" at bounding box center [380, 57] width 760 height 23
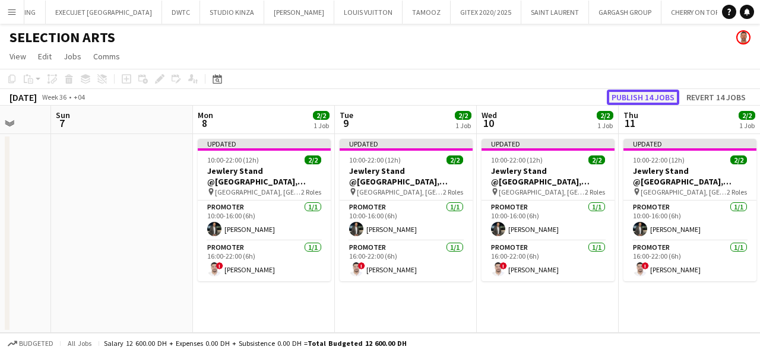
click at [643, 96] on button "Publish 14 jobs" at bounding box center [643, 97] width 72 height 15
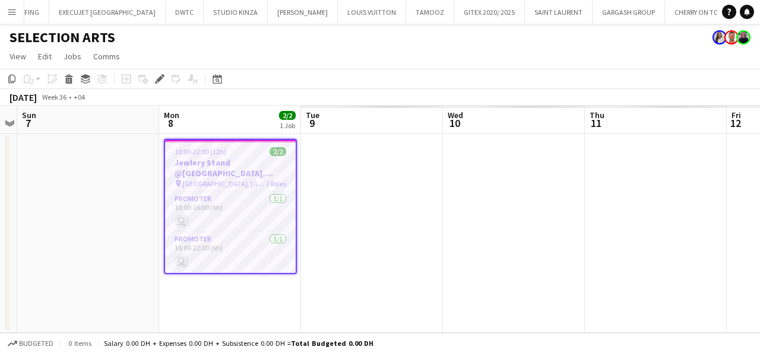
scroll to position [0, 864]
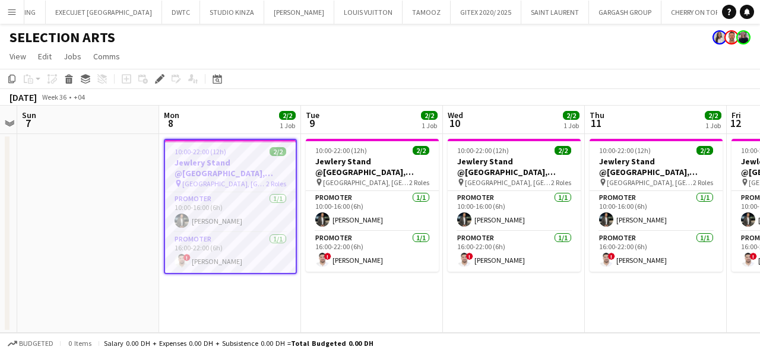
click at [12, 11] on app-icon "Menu" at bounding box center [12, 12] width 10 height 10
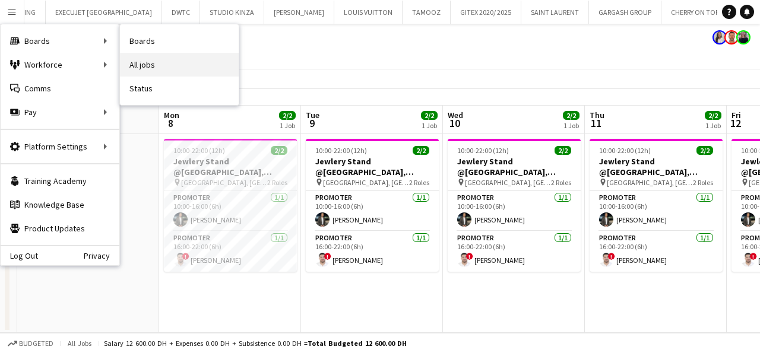
click at [134, 62] on link "All jobs" at bounding box center [179, 65] width 119 height 24
